Goal: Information Seeking & Learning: Learn about a topic

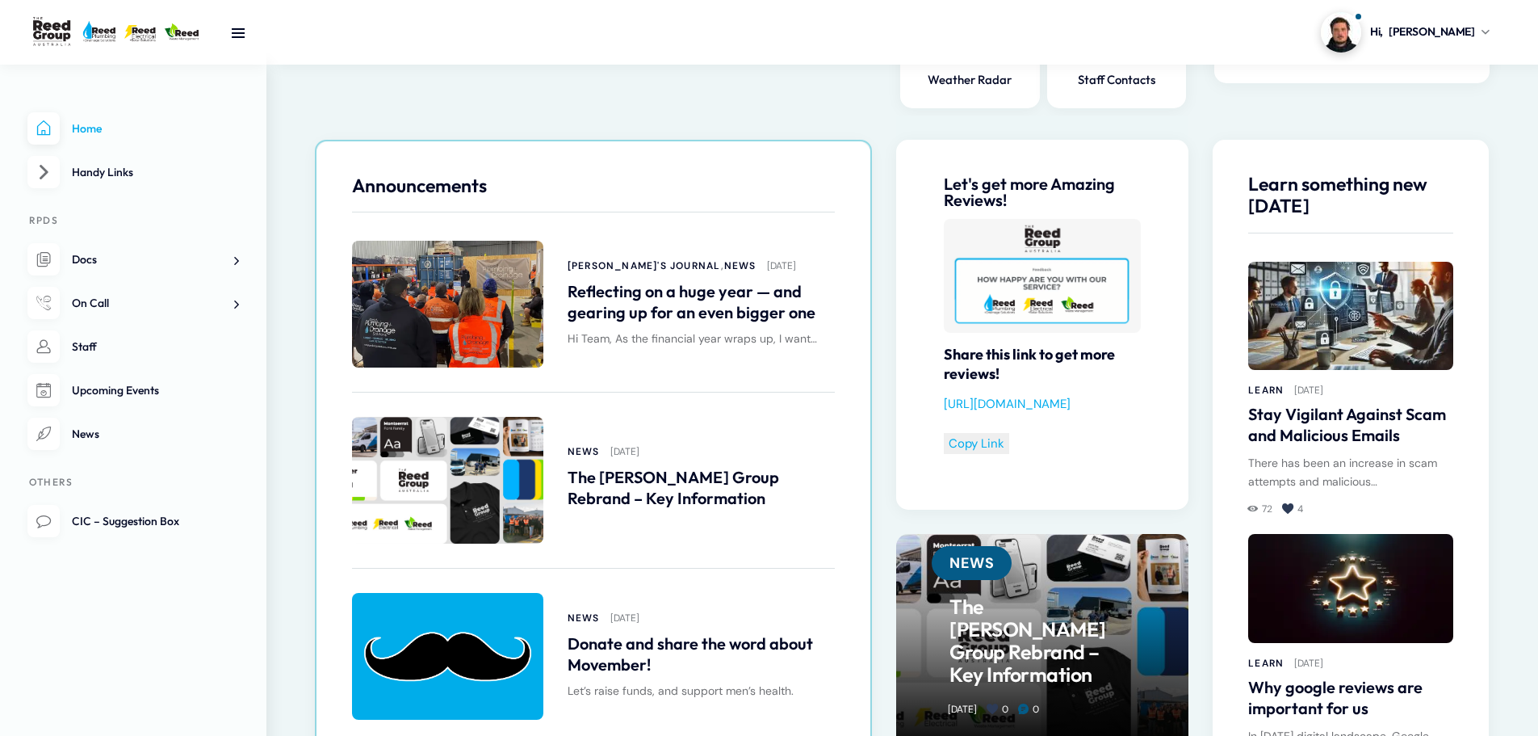
scroll to position [727, 0]
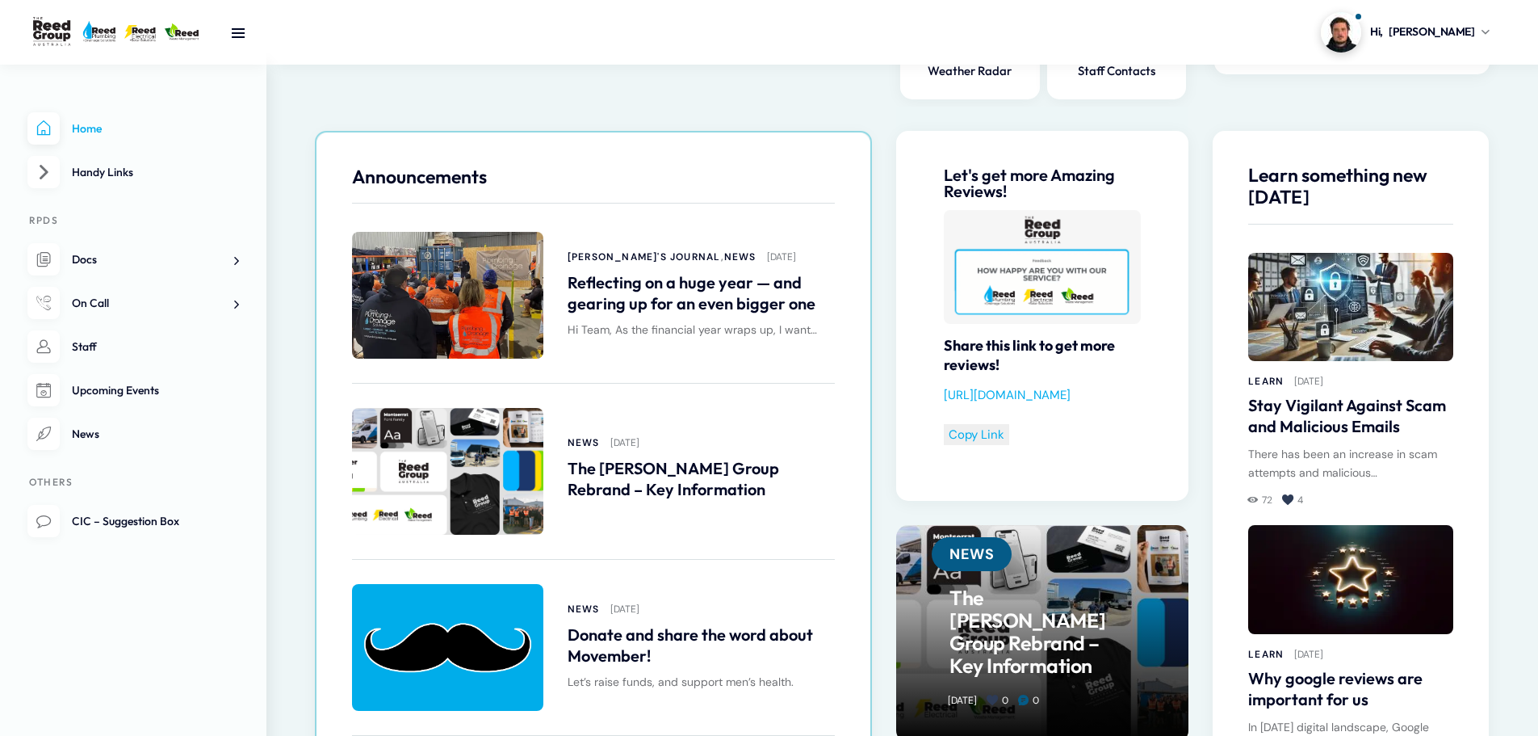
click at [605, 275] on link "Reflecting on a huge year — and gearing up for an even bigger one" at bounding box center [701, 293] width 267 height 42
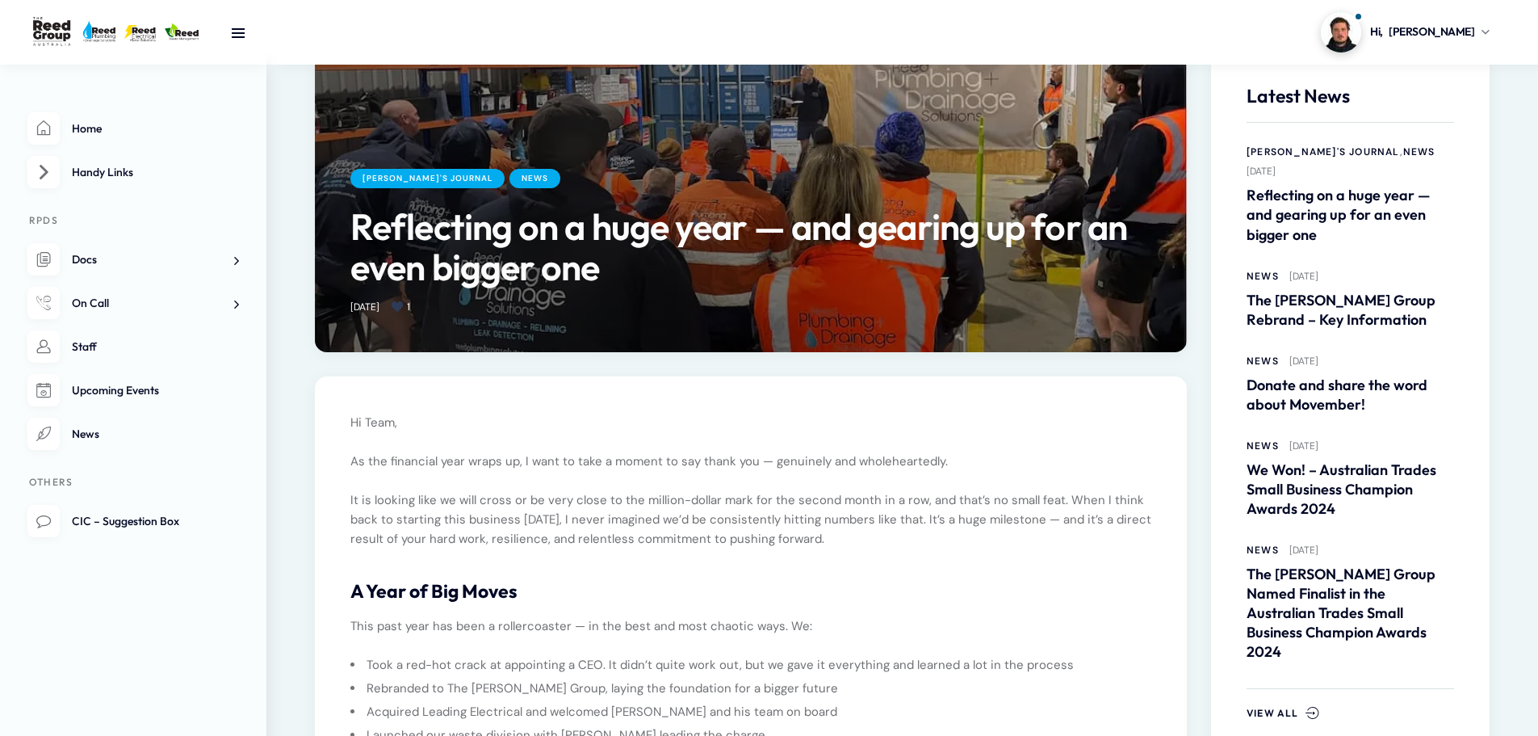
scroll to position [161, 0]
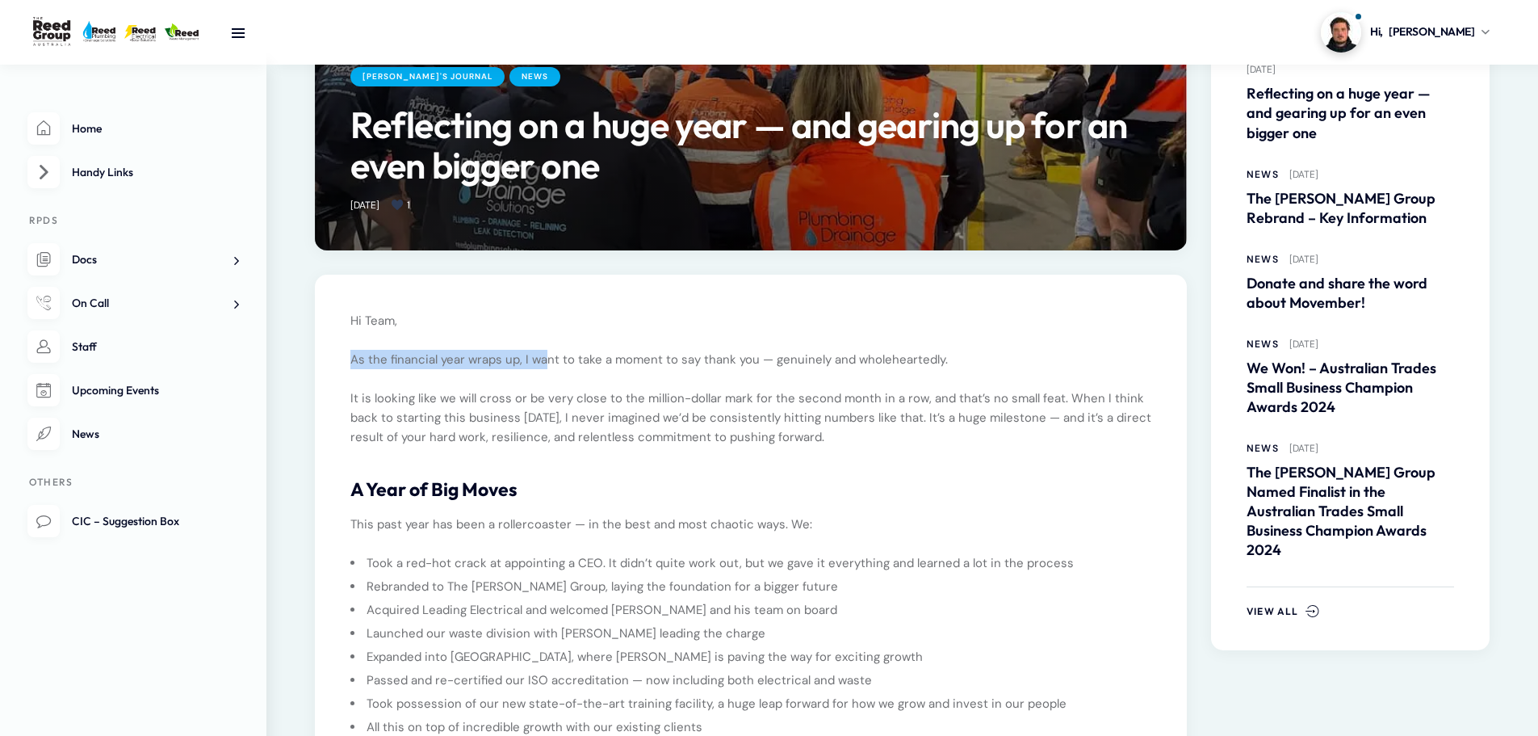
drag, startPoint x: 342, startPoint y: 352, endPoint x: 544, endPoint y: 355, distance: 202.7
drag, startPoint x: 669, startPoint y: 362, endPoint x: 681, endPoint y: 373, distance: 16.6
click at [672, 362] on p "As the financial year wraps up, I want to take a moment to say thank you — genu…" at bounding box center [750, 359] width 801 height 19
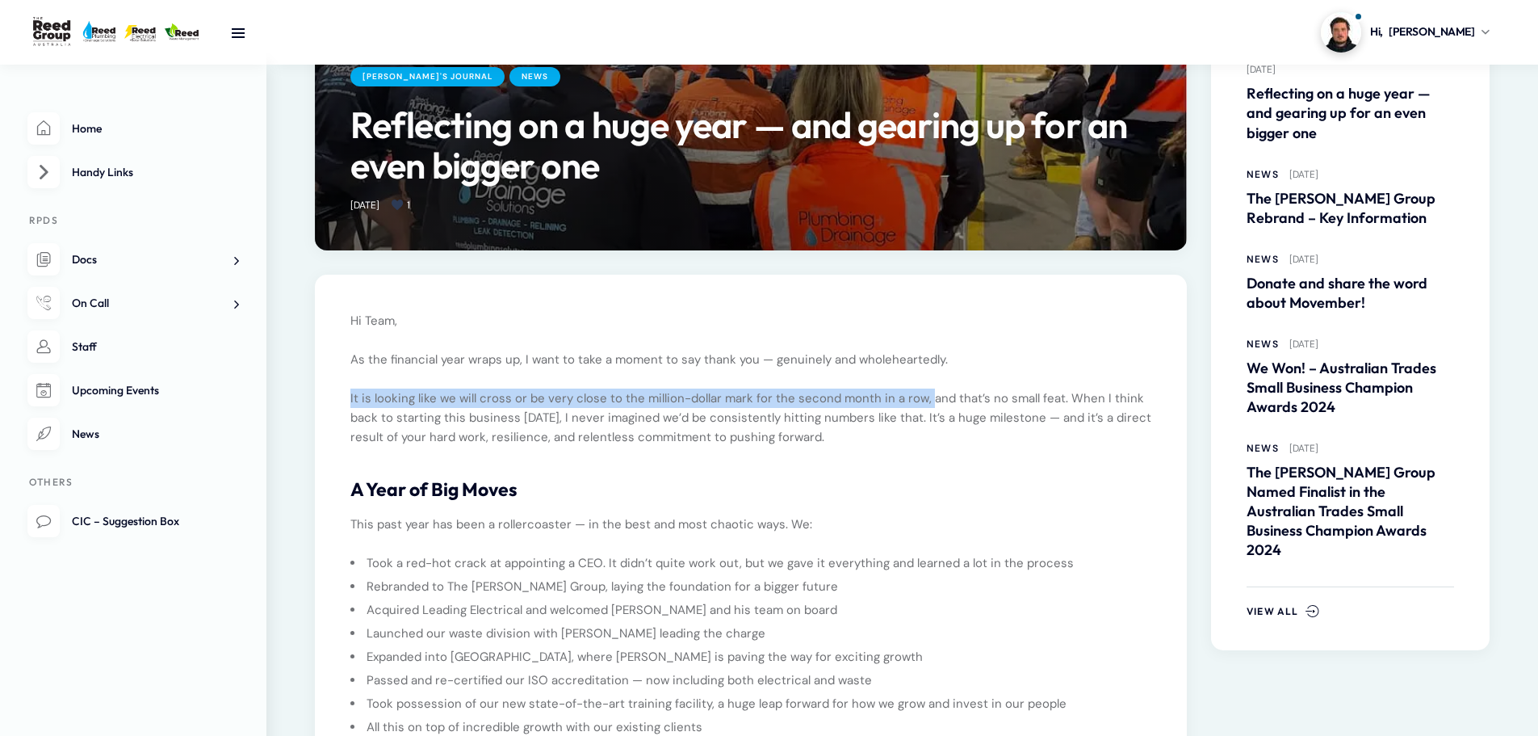
drag, startPoint x: 338, startPoint y: 398, endPoint x: 924, endPoint y: 396, distance: 585.4
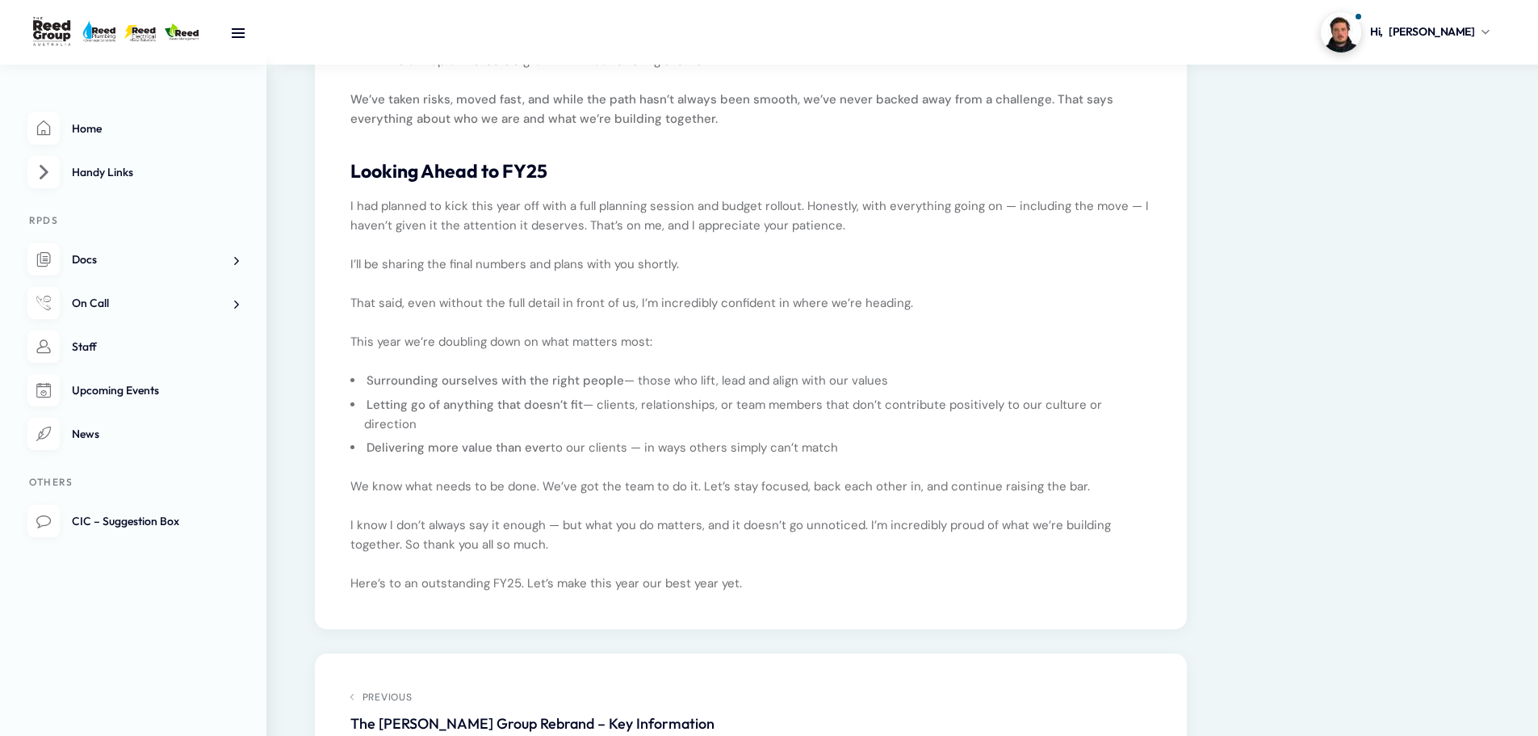
scroll to position [964, 0]
